Goal: Transaction & Acquisition: Purchase product/service

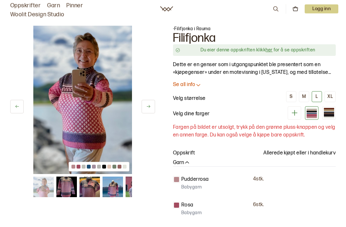
scroll to position [14, 0]
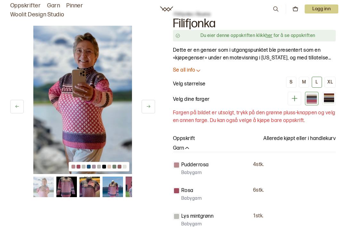
click at [304, 84] on div "M" at bounding box center [304, 82] width 4 height 6
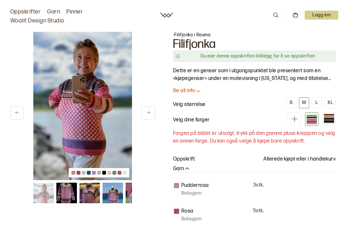
click at [318, 99] on button "L" at bounding box center [317, 96] width 10 height 11
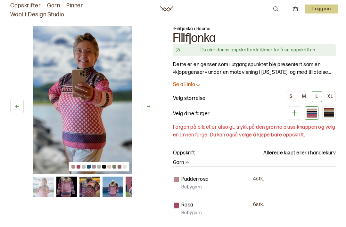
scroll to position [31, 0]
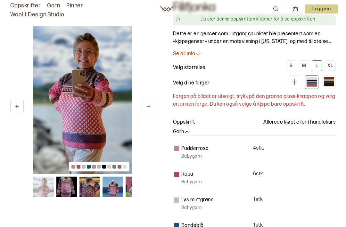
click at [196, 54] on icon at bounding box center [198, 54] width 6 height 6
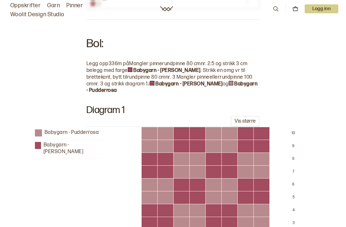
scroll to position [963, 0]
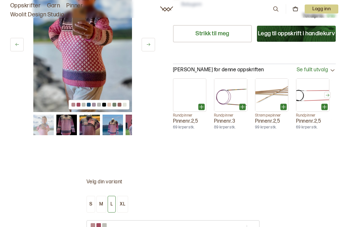
scroll to position [742, 0]
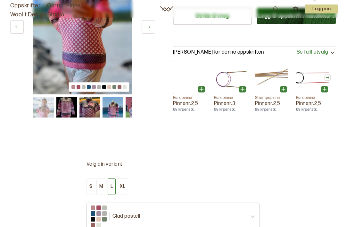
click at [70, 102] on img at bounding box center [66, 107] width 21 height 21
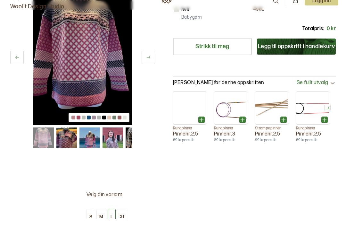
scroll to position [729, 0]
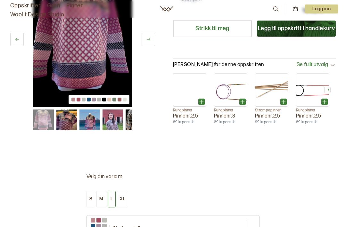
click at [93, 110] on img at bounding box center [90, 119] width 21 height 21
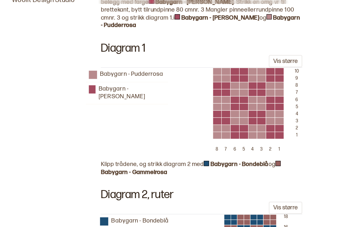
scroll to position [1017, 0]
click at [244, 62] on button "Vis større" at bounding box center [245, 67] width 29 height 11
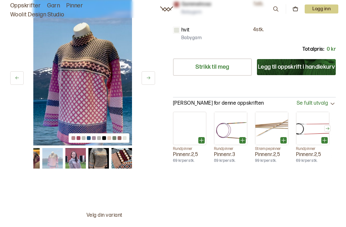
scroll to position [692, 0]
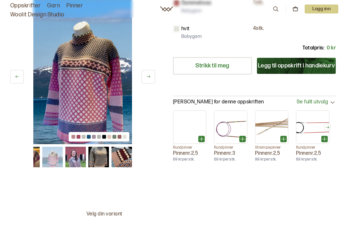
click at [54, 148] on img at bounding box center [52, 157] width 21 height 21
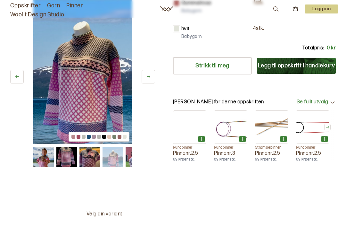
click at [68, 151] on img at bounding box center [66, 157] width 21 height 21
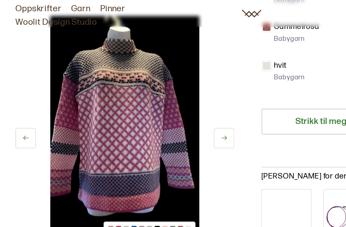
scroll to position [626, 0]
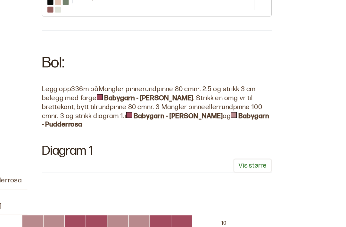
scroll to position [924, 0]
